Goal: Navigation & Orientation: Find specific page/section

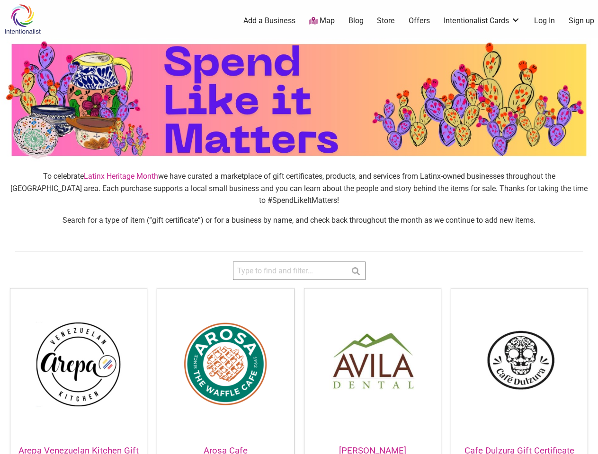
click at [299, 227] on div "To celebrate Latinx Heritage Month we have curated a marketplace of gift certif…" at bounding box center [299, 202] width 598 height 80
click at [587, 443] on icon at bounding box center [587, 441] width 6 height 8
